Goal: Task Accomplishment & Management: Use online tool/utility

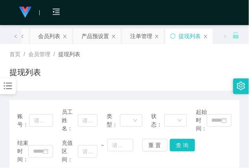
click at [117, 64] on div "首页 / 会员管理 / 提现列表 / 提现列表" at bounding box center [124, 67] width 230 height 34
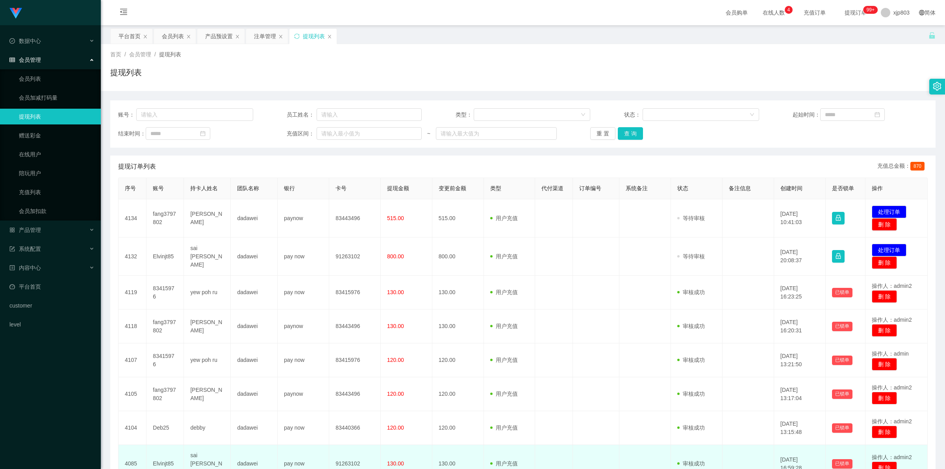
scroll to position [144, 0]
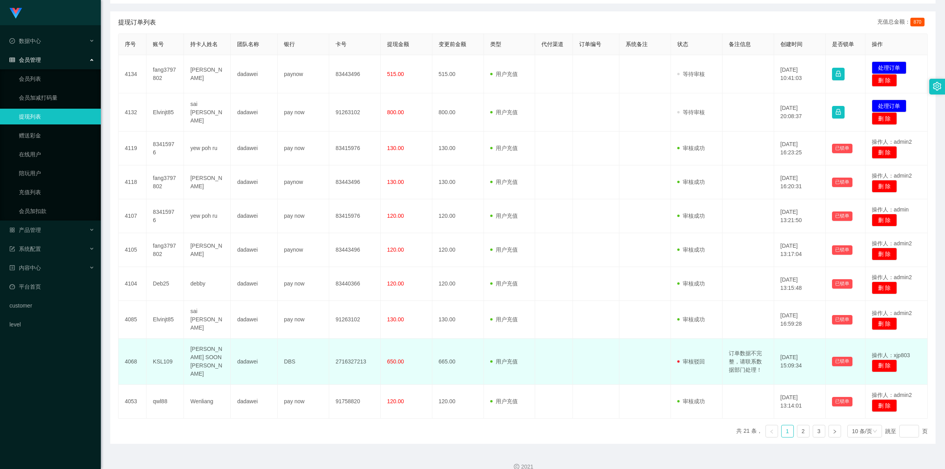
click at [747, 348] on td "订单数据不完整，请联系数据部门处理！" at bounding box center [748, 362] width 52 height 46
copy td "订单数据不完整，请联系数据部门处理！"
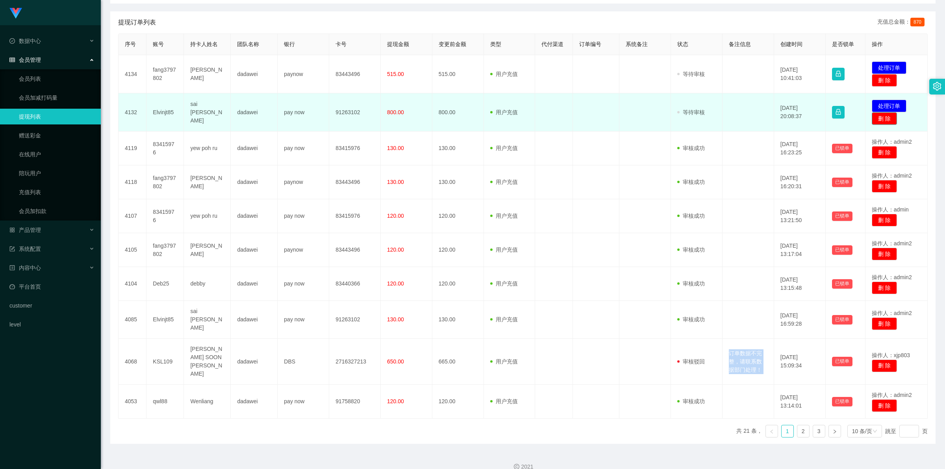
scroll to position [0, 0]
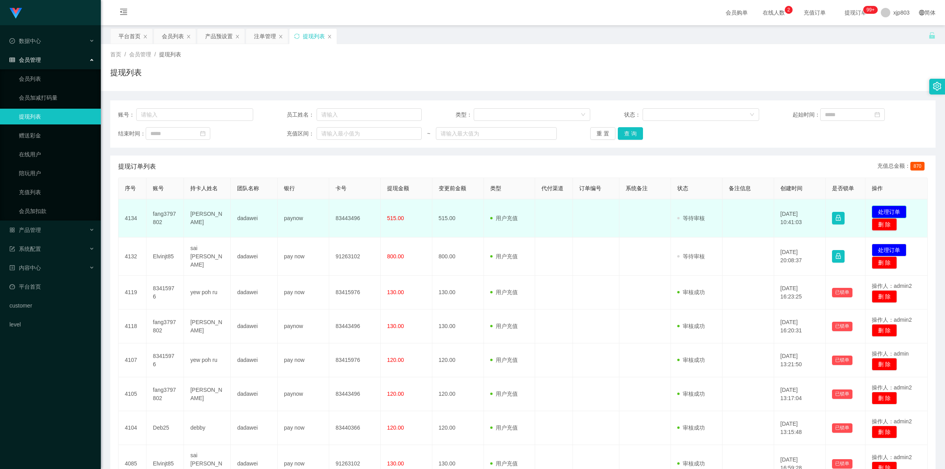
click at [883, 210] on button "处理订单" at bounding box center [889, 212] width 35 height 13
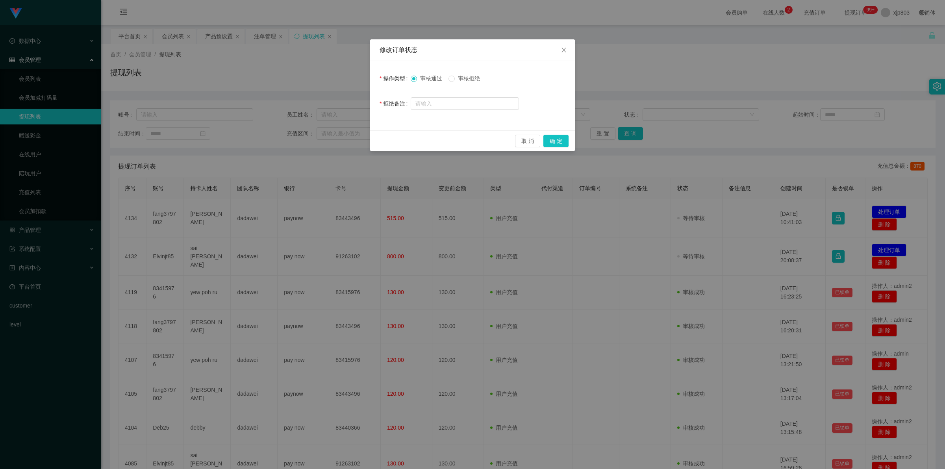
click at [465, 80] on span "审核拒绝" at bounding box center [469, 78] width 28 height 6
click at [457, 99] on input "text" at bounding box center [465, 103] width 108 height 13
paste input "订单数据不完整，请联系数据部门处理！"
type input "订单数据不完整，请联系数据部门处理！"
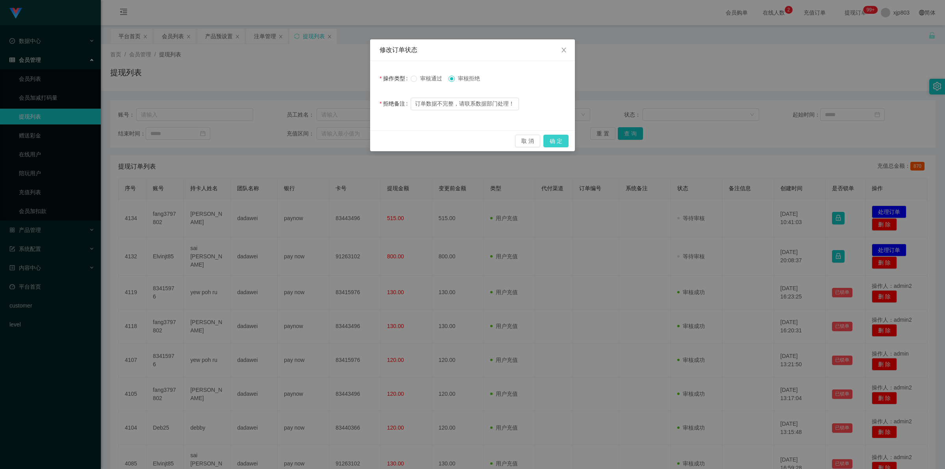
scroll to position [0, 0]
click at [557, 135] on button "确 定" at bounding box center [555, 141] width 25 height 13
